Goal: Submit feedback/report problem

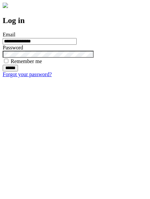
type input "**********"
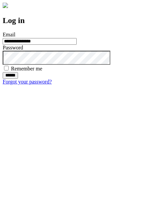
click at [18, 79] on input "******" at bounding box center [10, 75] width 15 height 7
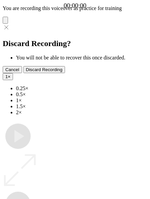
type input "**********"
